Goal: Find specific page/section: Find specific page/section

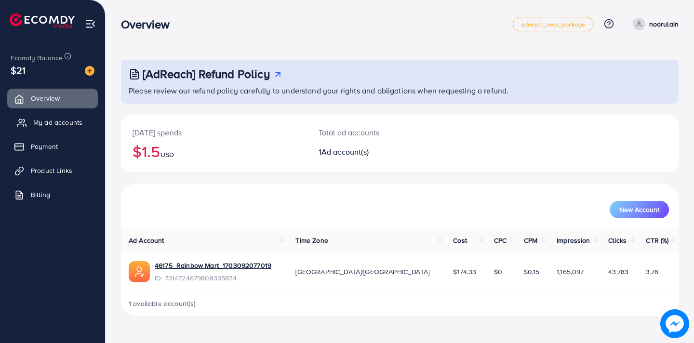
click at [48, 121] on span "My ad accounts" at bounding box center [57, 123] width 49 height 10
